Goal: Task Accomplishment & Management: Manage account settings

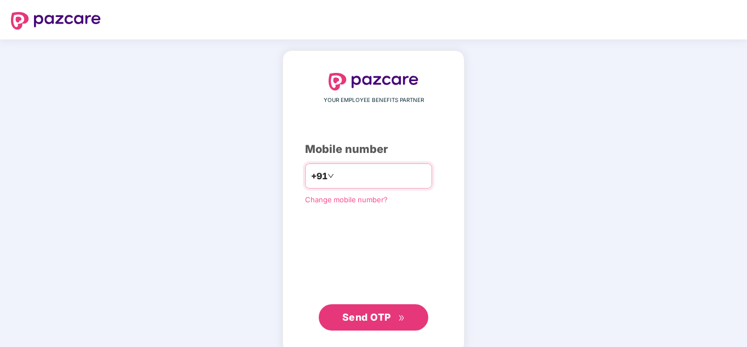
click at [346, 176] on input "number" at bounding box center [381, 176] width 90 height 18
type input "**********"
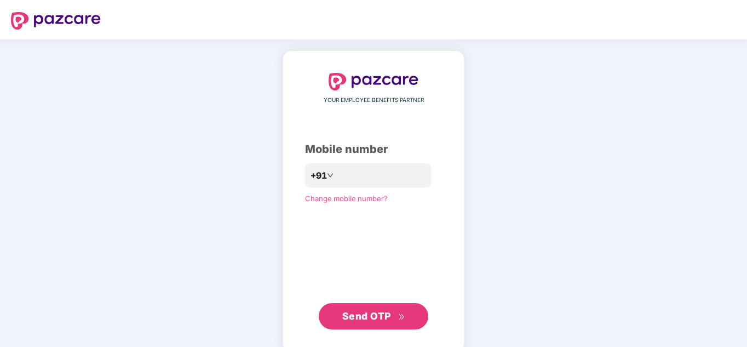
click at [382, 322] on span "Send OTP" at bounding box center [373, 315] width 63 height 15
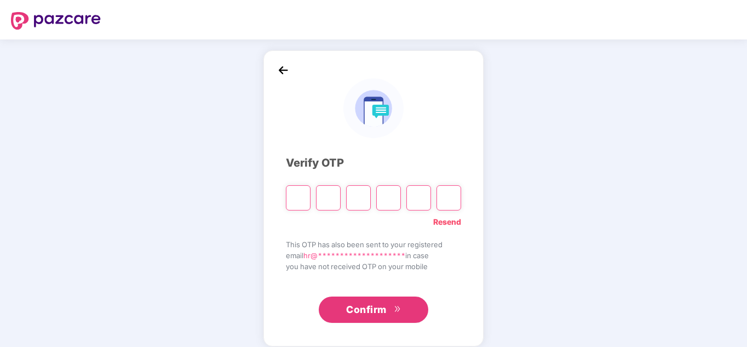
type input "*"
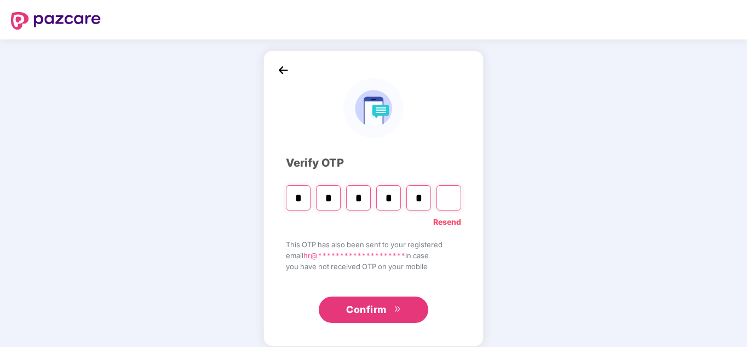
type input "*"
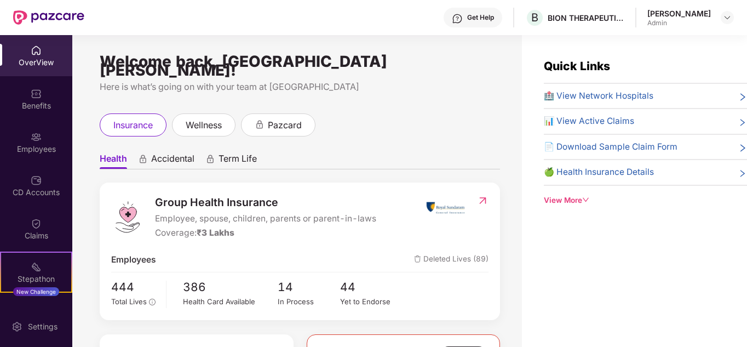
click at [296, 198] on span "Group Health Insurance" at bounding box center [265, 202] width 221 height 17
click at [39, 154] on div "Employees" at bounding box center [36, 148] width 72 height 11
